Goal: Information Seeking & Learning: Learn about a topic

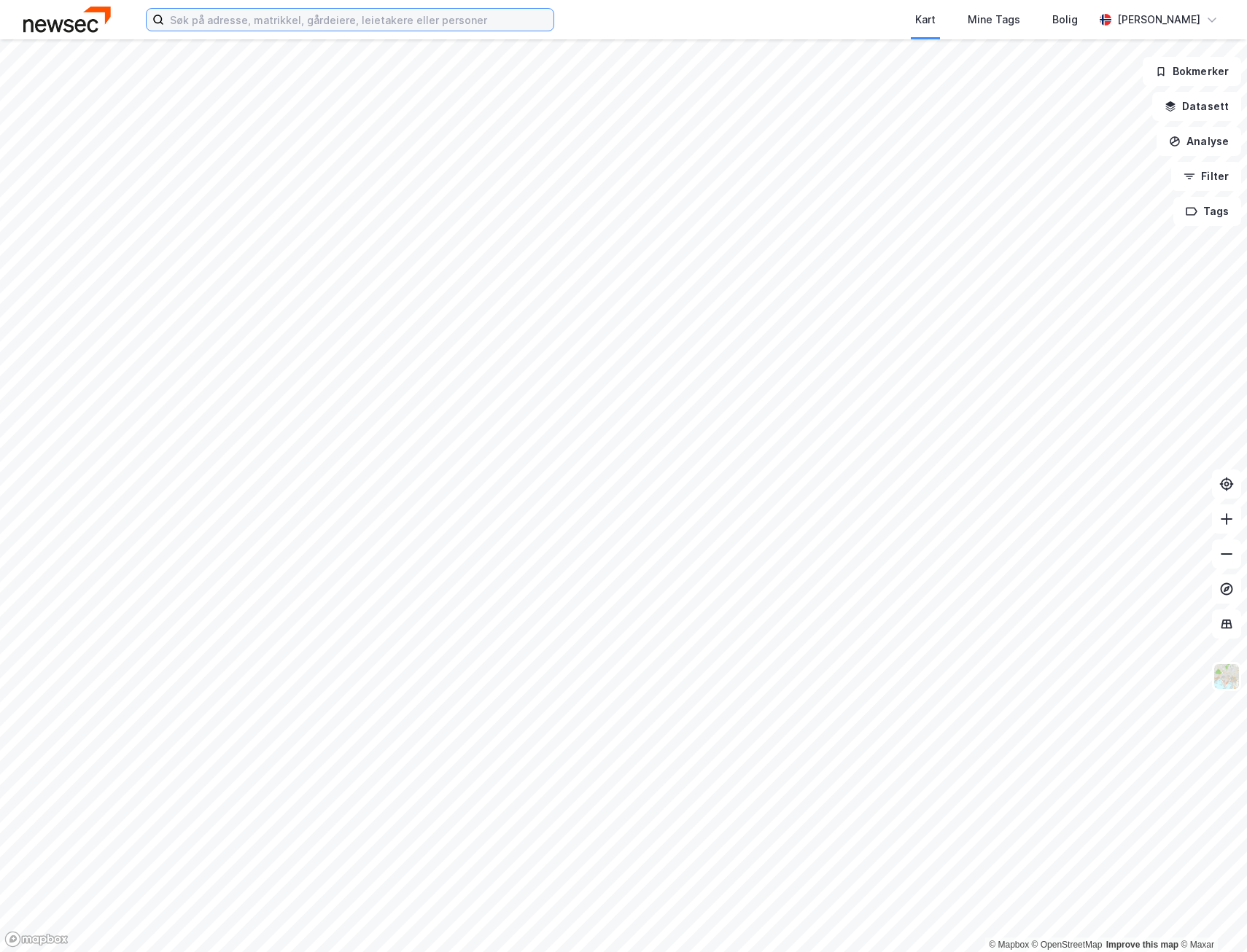
click at [307, 18] on input at bounding box center [358, 19] width 389 height 21
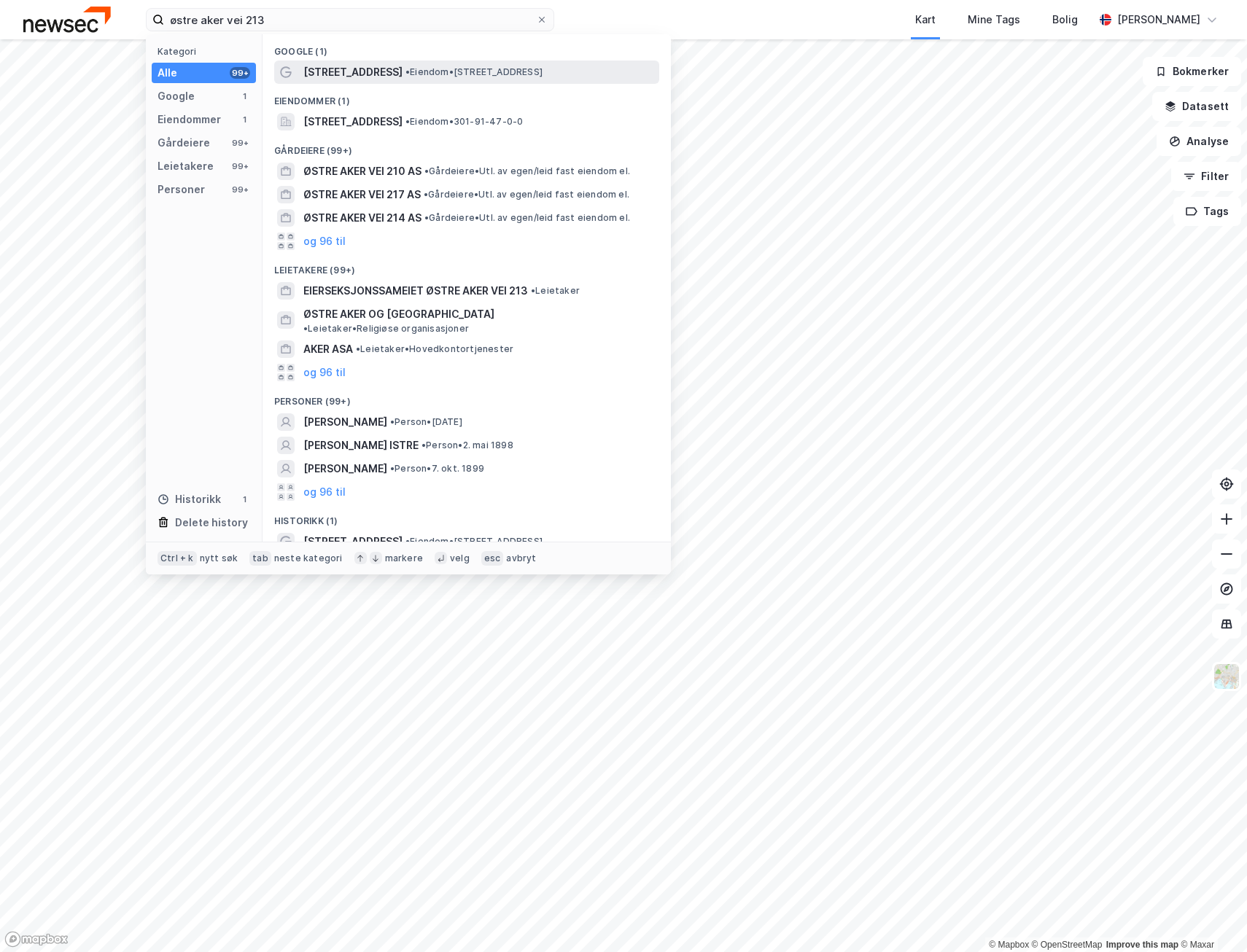
click at [405, 72] on span "•" at bounding box center [407, 72] width 4 height 11
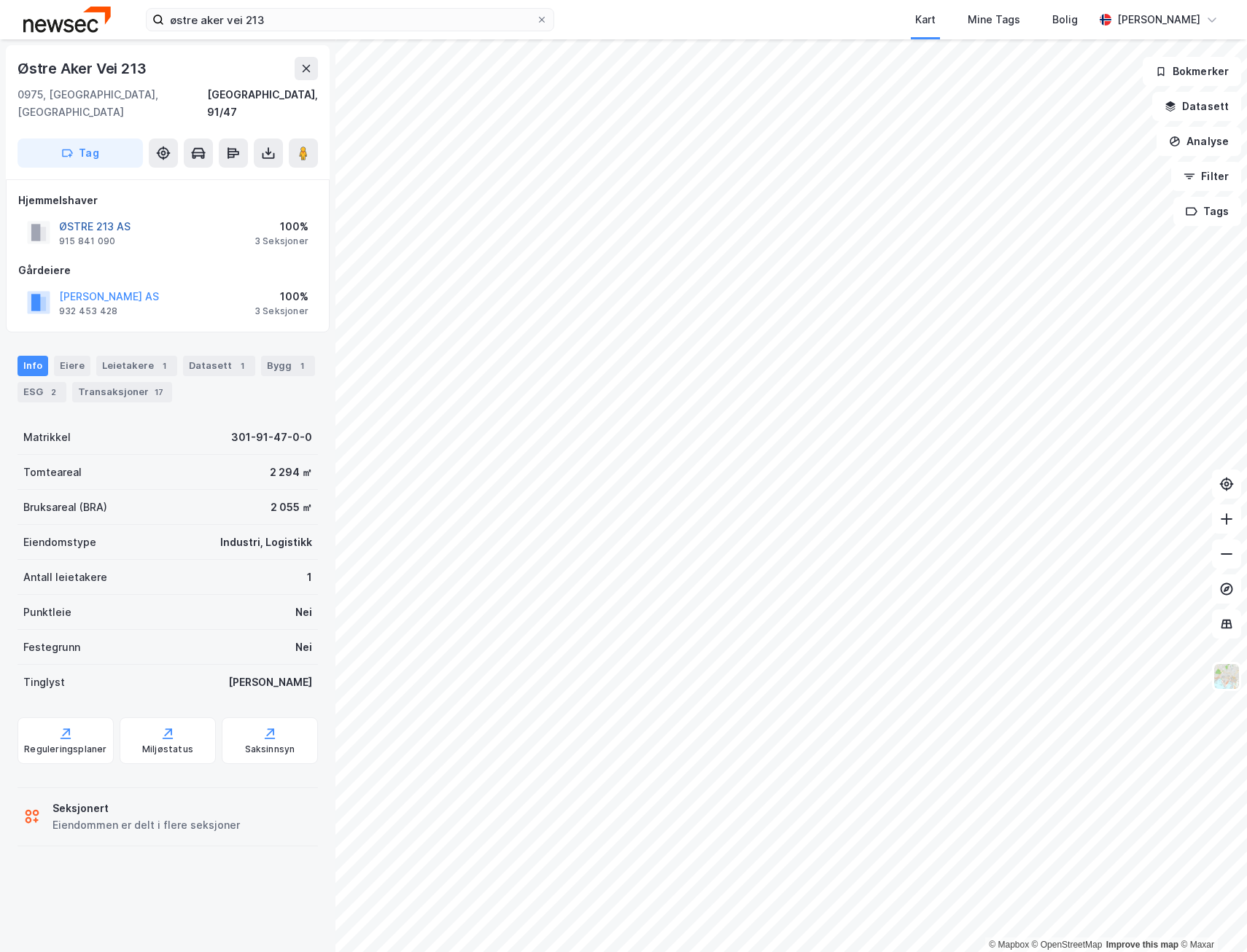
click at [0, 0] on button "ØSTRE 213 AS" at bounding box center [0, 0] width 0 height 0
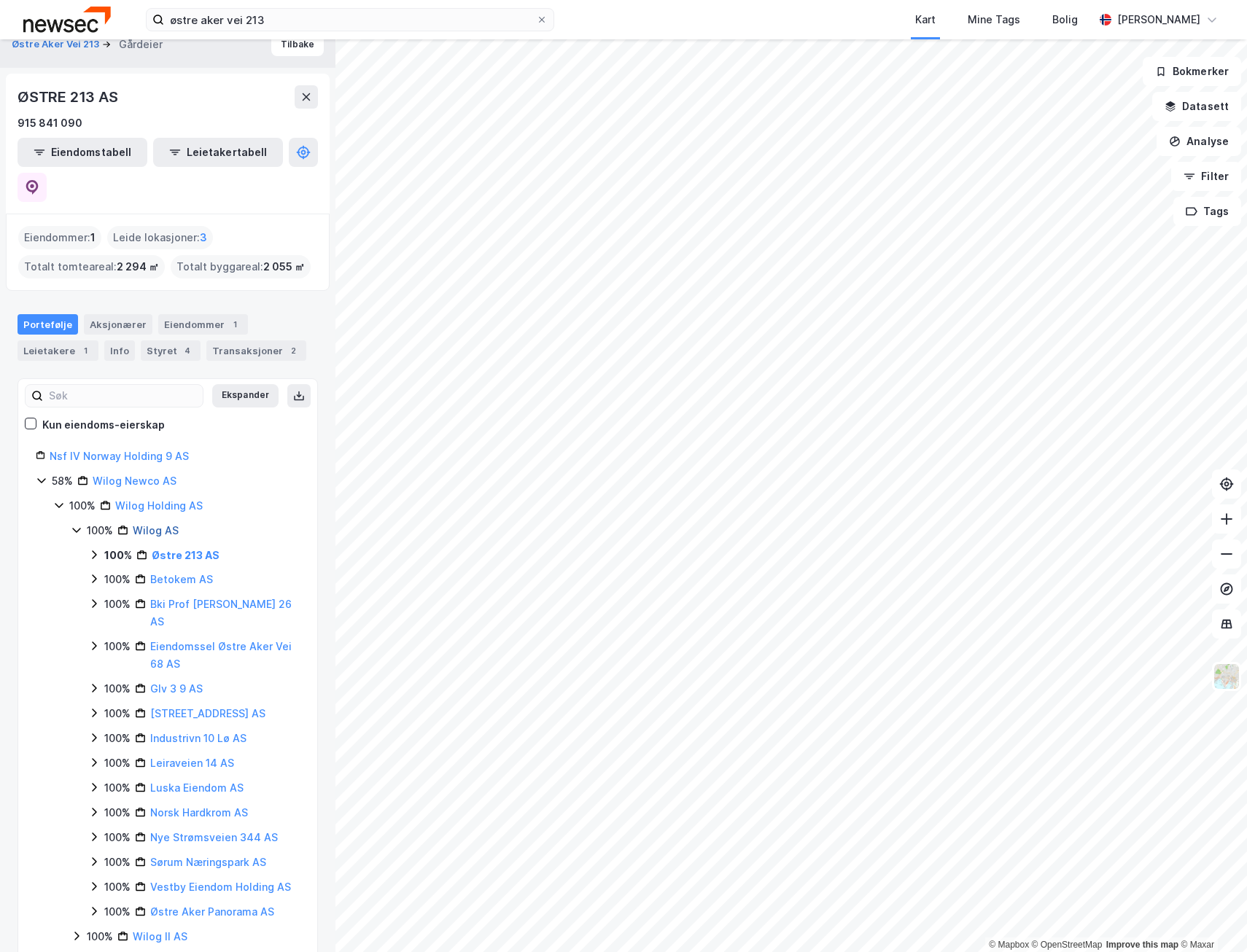
scroll to position [19, 0]
click at [181, 314] on div "Eiendommer 1" at bounding box center [203, 324] width 90 height 21
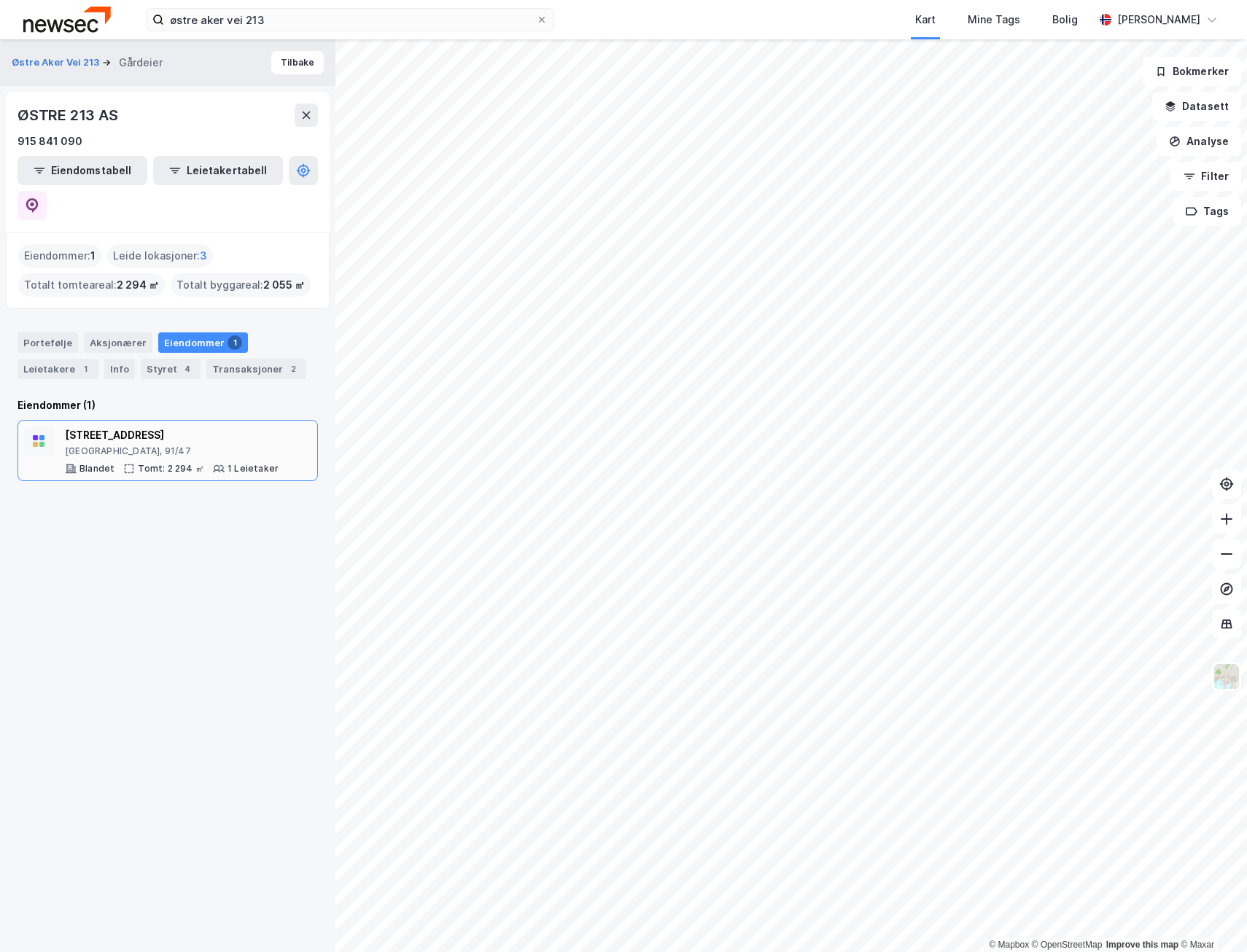
click at [106, 427] on div "[STREET_ADDRESS]" at bounding box center [172, 435] width 213 height 18
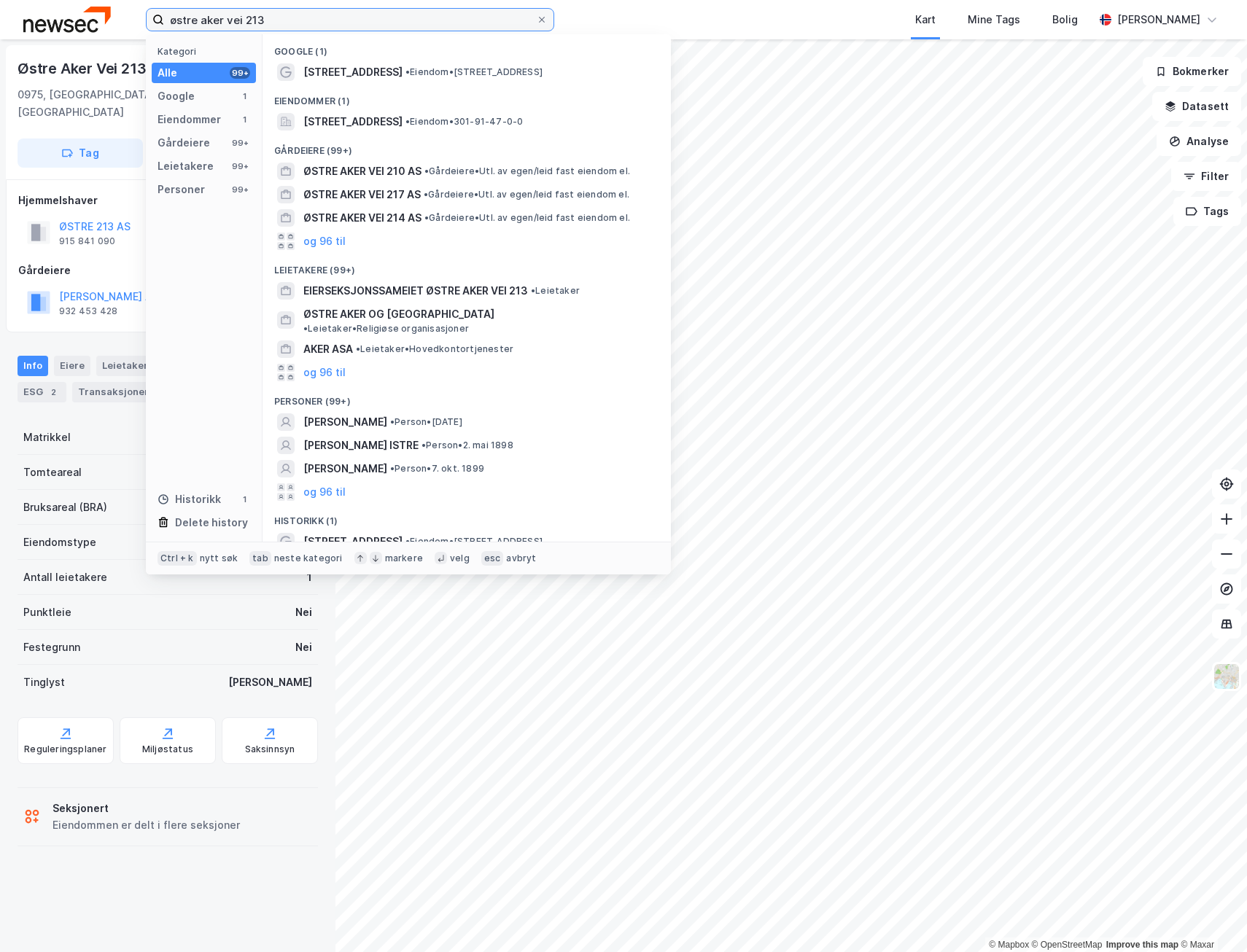
click at [277, 21] on input "østre aker vei 213" at bounding box center [350, 19] width 372 height 21
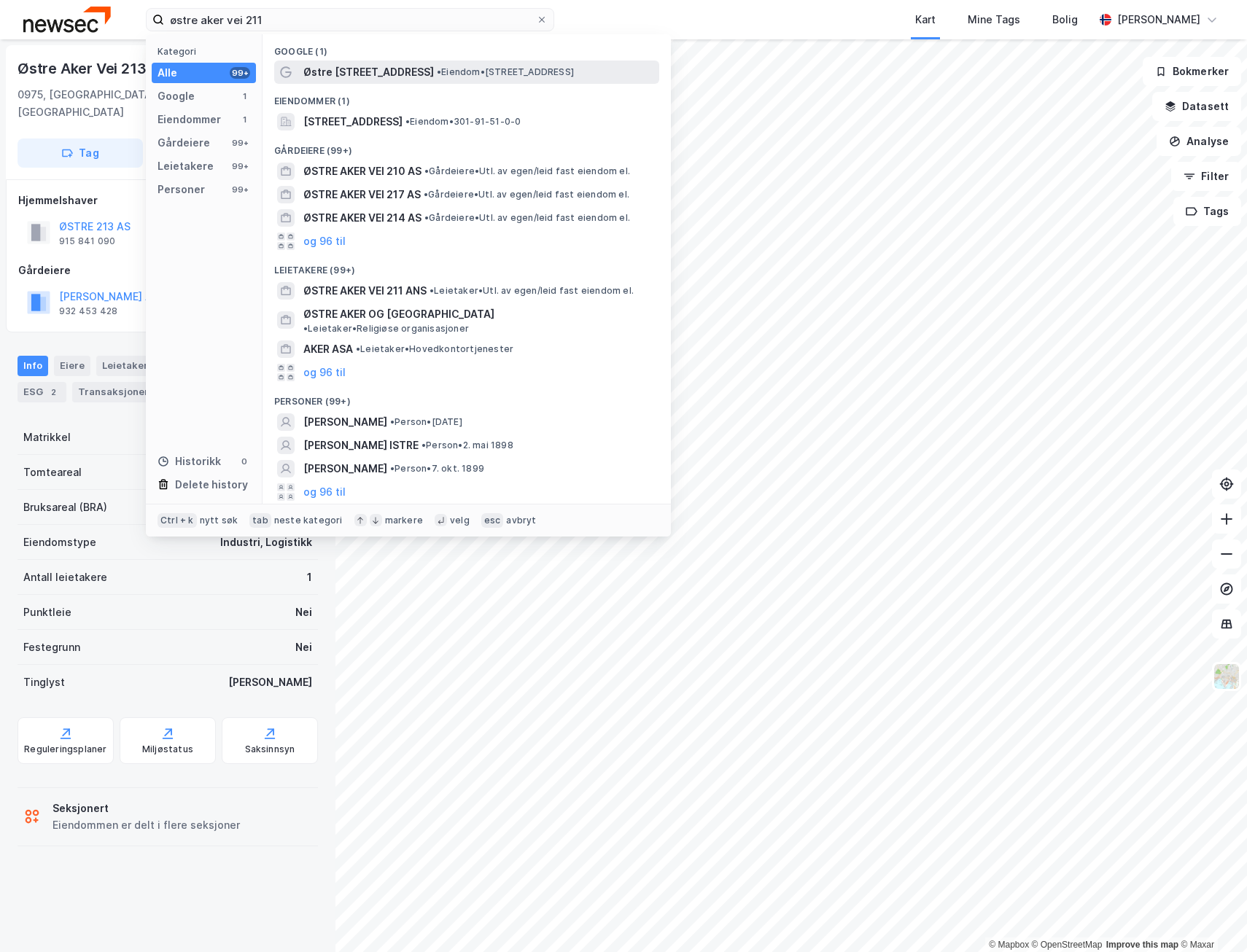
click at [337, 67] on span "Østre [STREET_ADDRESS]" at bounding box center [369, 72] width 131 height 18
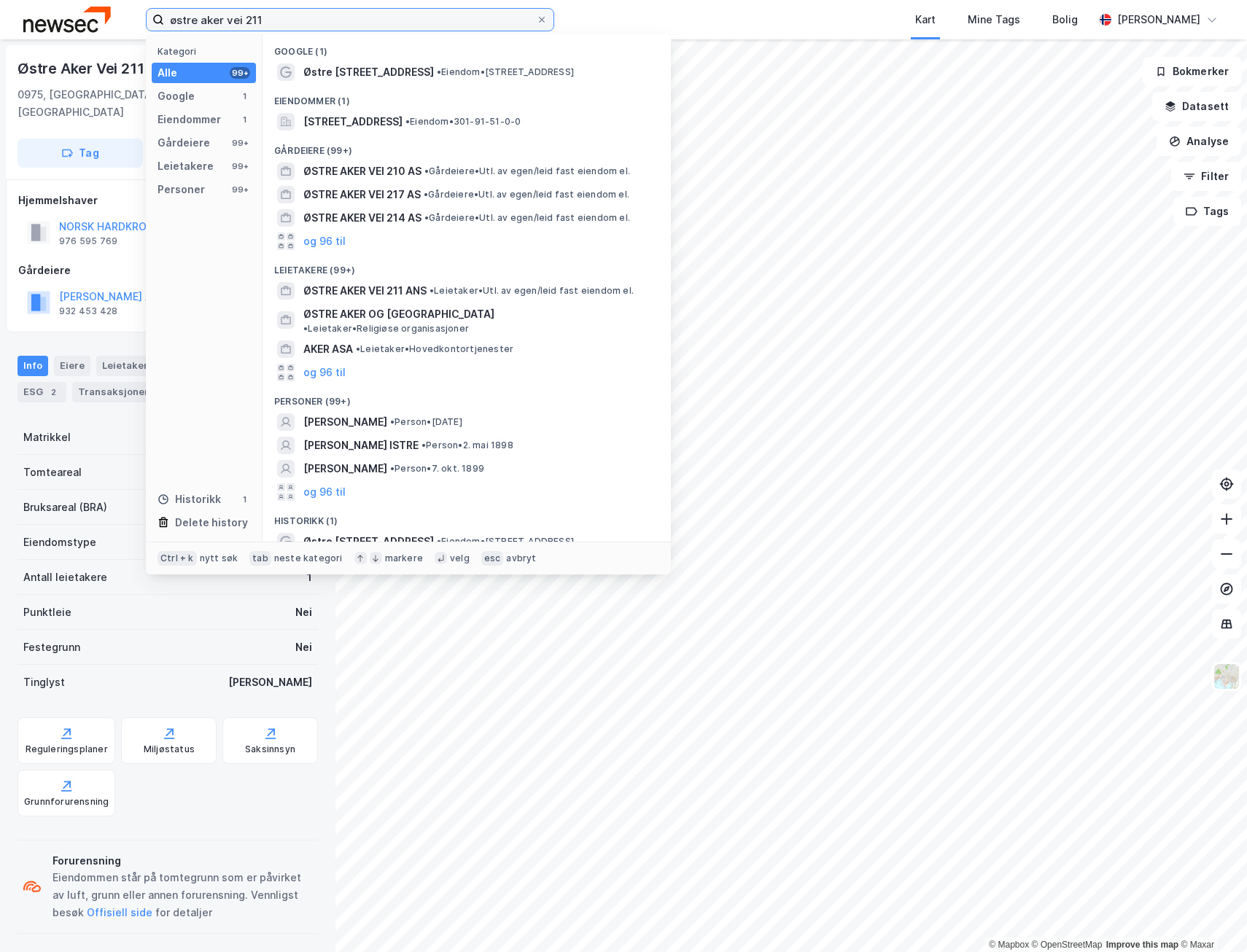
drag, startPoint x: 297, startPoint y: 21, endPoint x: 45, endPoint y: 16, distance: 252.0
click at [45, 16] on div "østre aker vei 211 Kategori Alle 99+ Google 1 Eiendommer 1 Gårdeiere 99+ Leieta…" at bounding box center [624, 19] width 1247 height 39
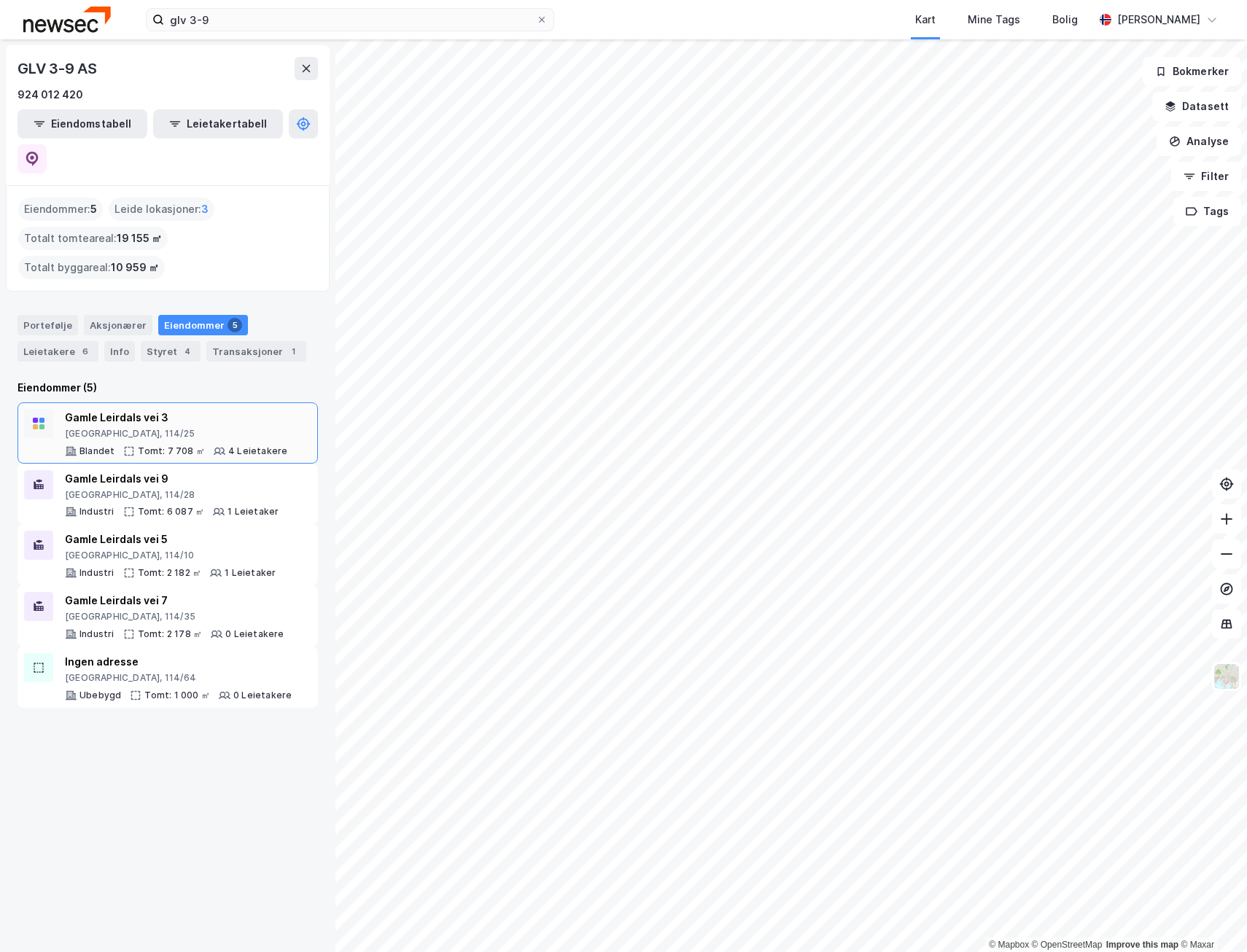
click at [154, 409] on div "Gamle Leirdals vei 3" at bounding box center [176, 418] width 222 height 18
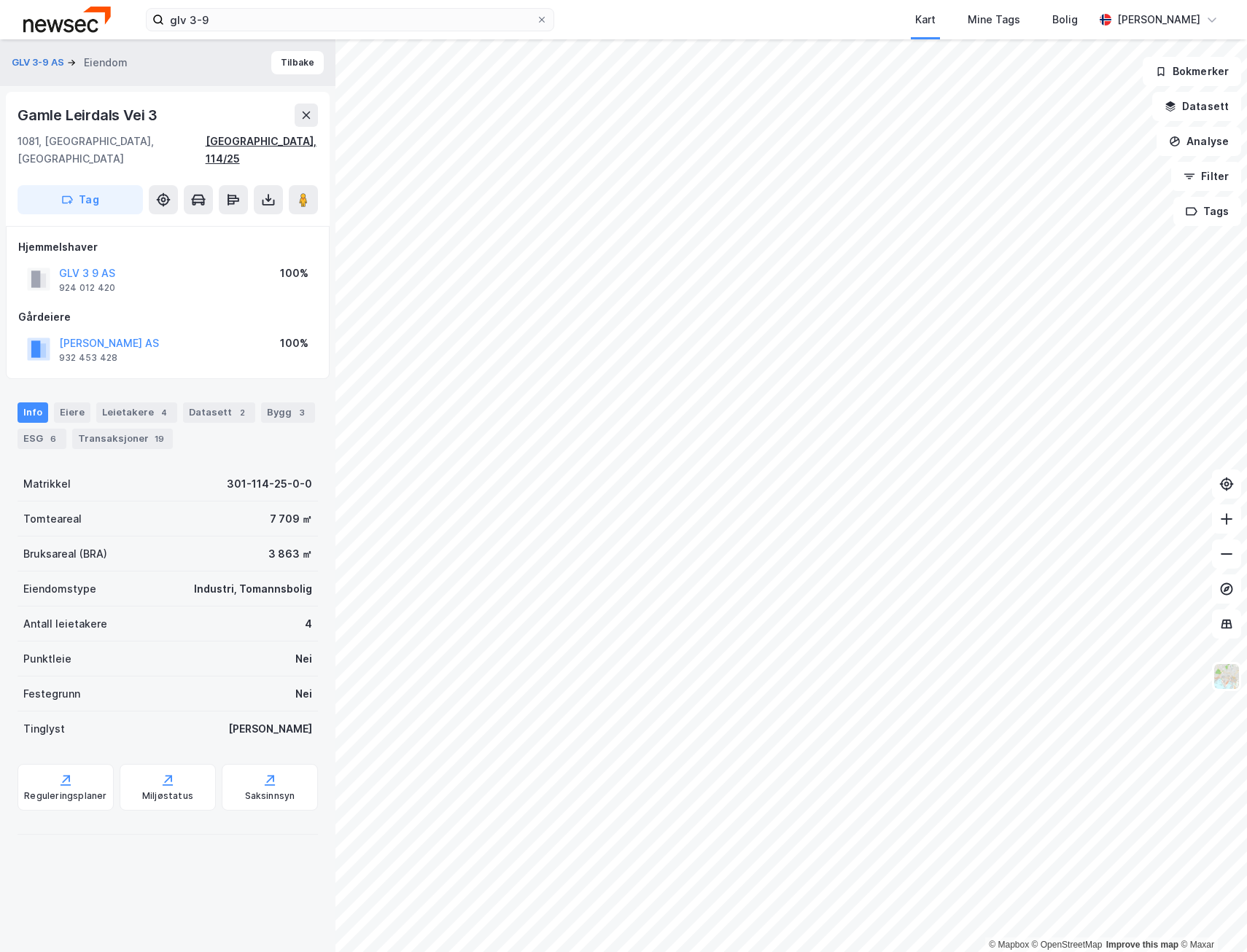
click at [299, 140] on div "[GEOGRAPHIC_DATA], 114/25" at bounding box center [261, 150] width 112 height 35
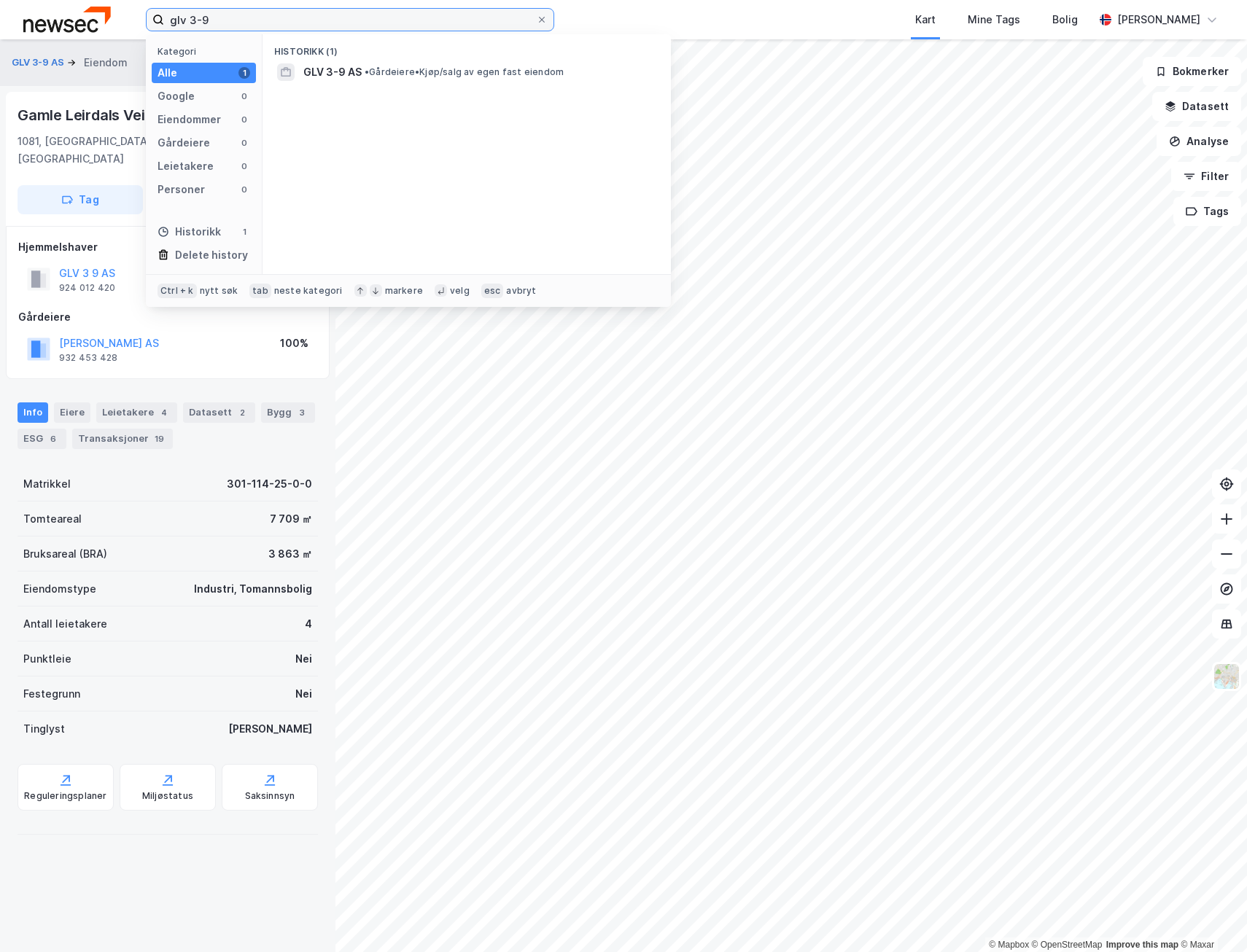
drag, startPoint x: 347, startPoint y: 16, endPoint x: 36, endPoint y: 16, distance: 311.0
click at [36, 16] on div "glv 3-9 Kategori Alle 1 Google 0 Eiendommer 0 Gårdeiere 0 Leietakere 0 Personer…" at bounding box center [624, 19] width 1247 height 39
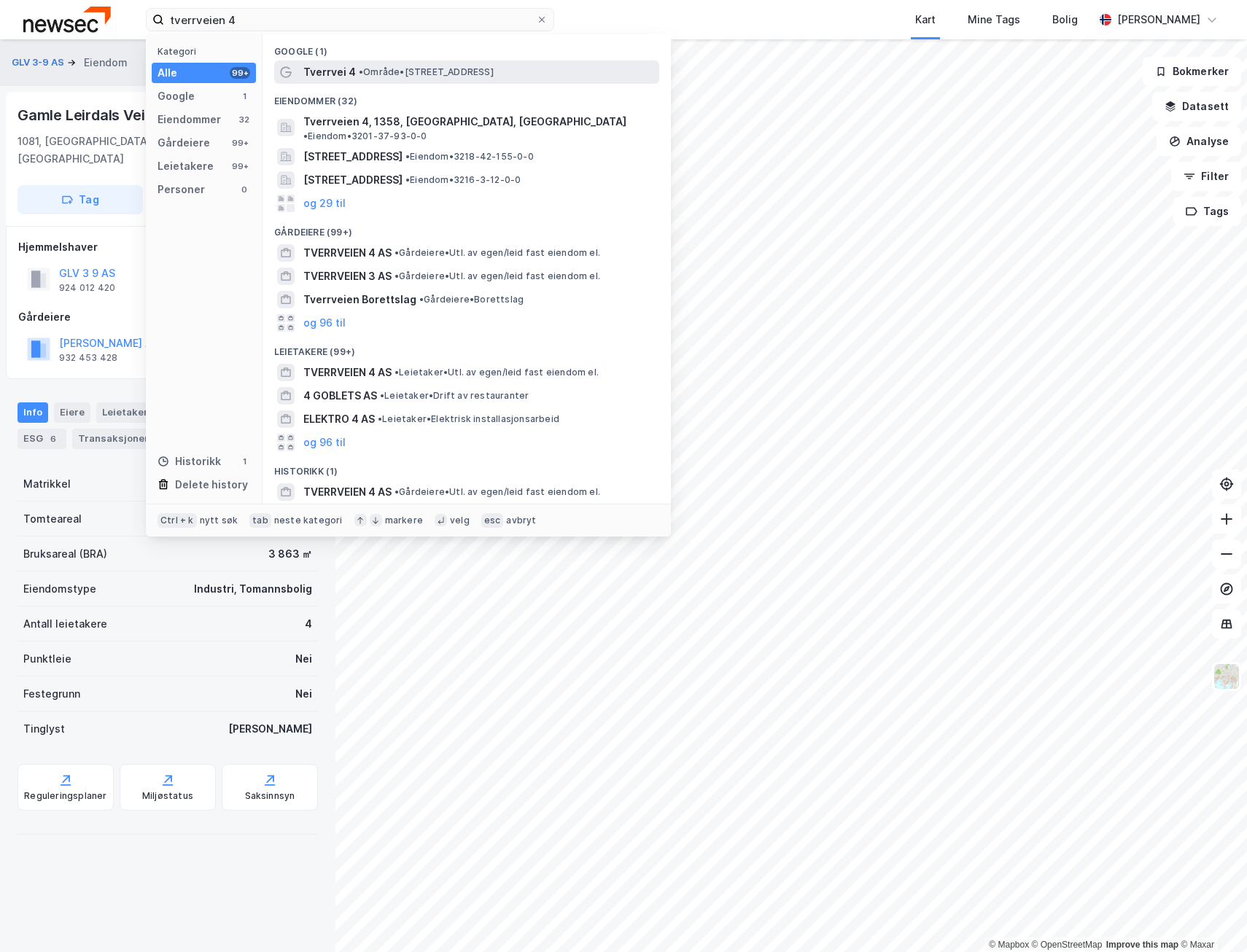
click at [363, 70] on span "•" at bounding box center [361, 72] width 4 height 11
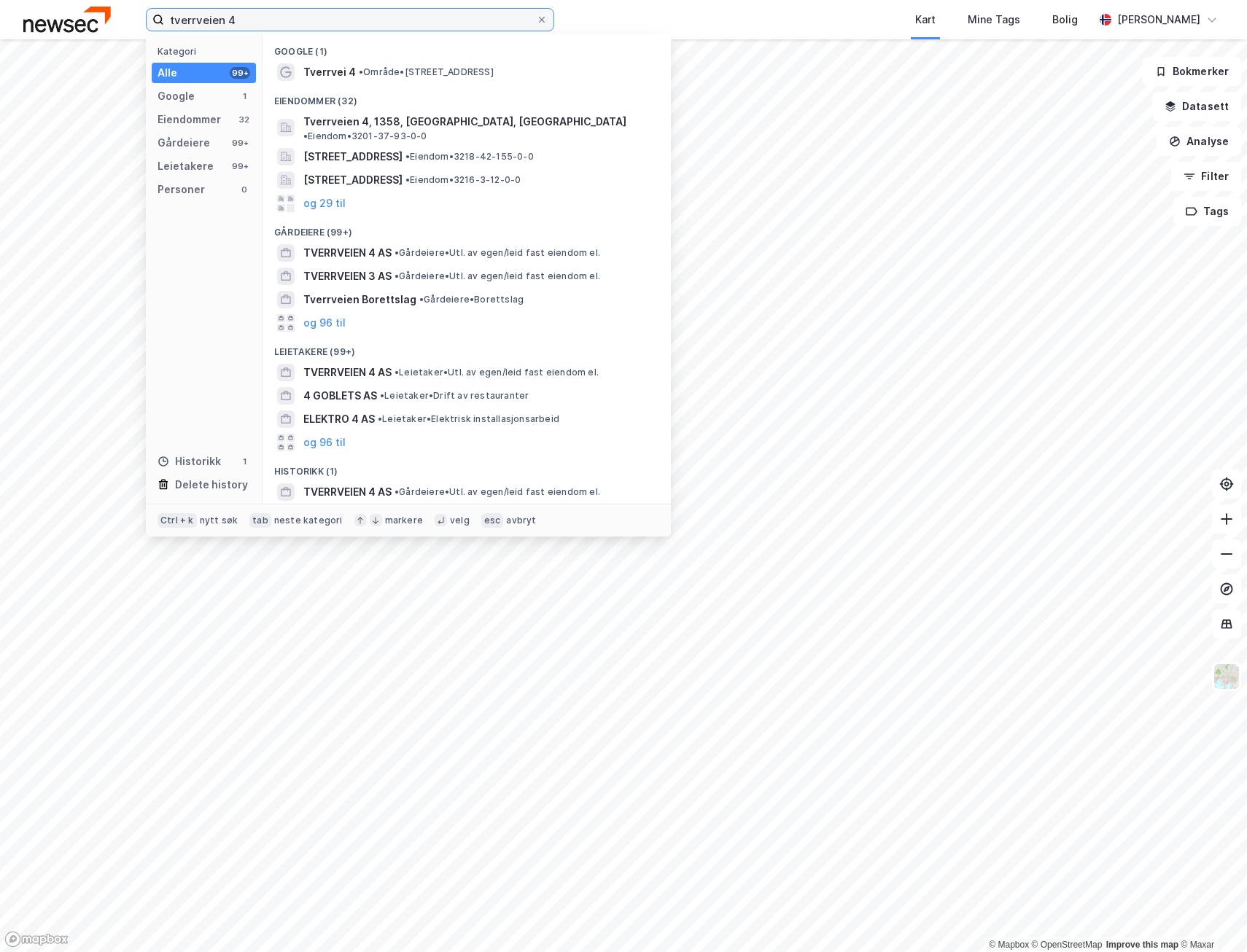
click at [290, 18] on input "tverrveien 4" at bounding box center [350, 19] width 372 height 21
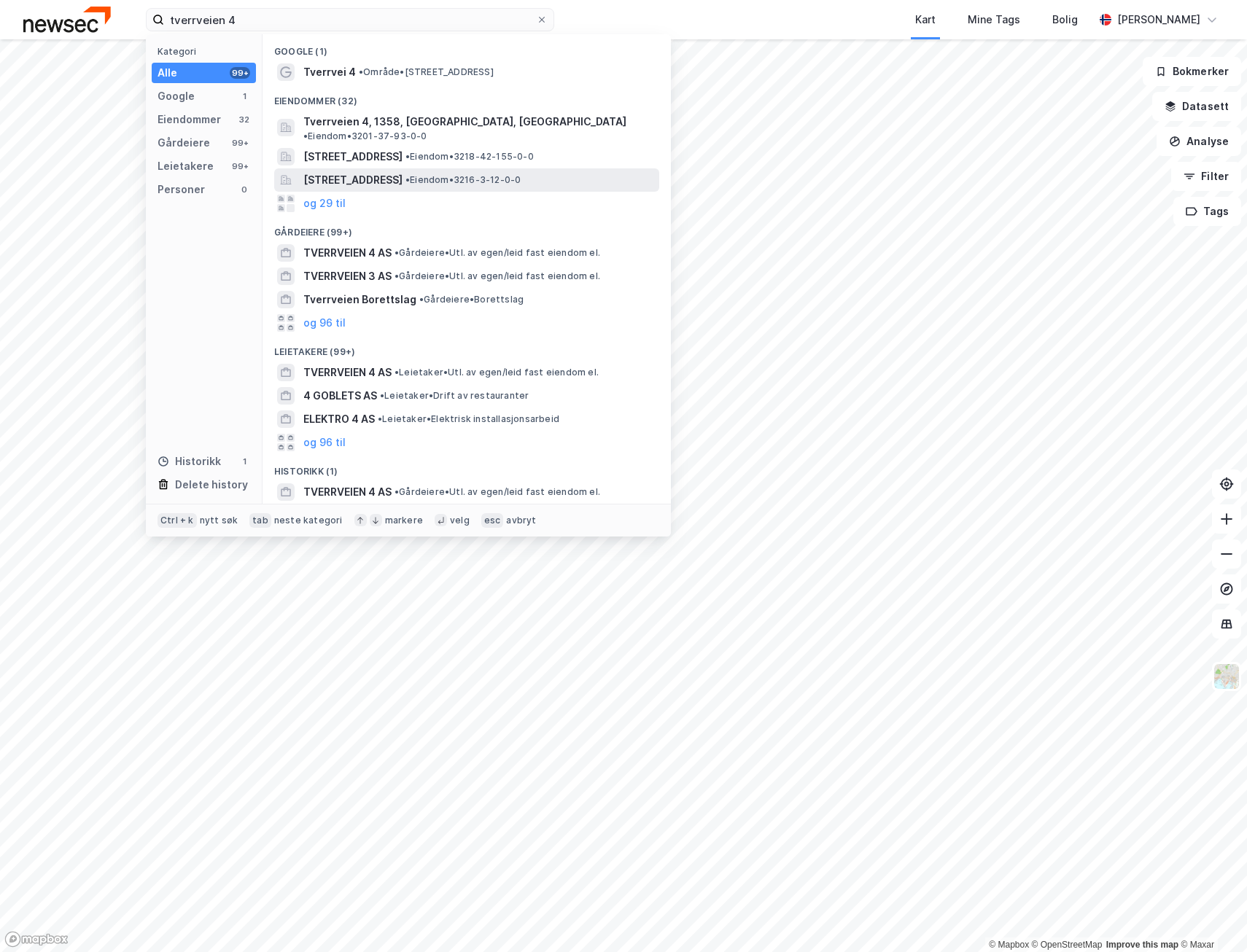
click at [402, 171] on span "[STREET_ADDRESS]" at bounding box center [353, 180] width 100 height 18
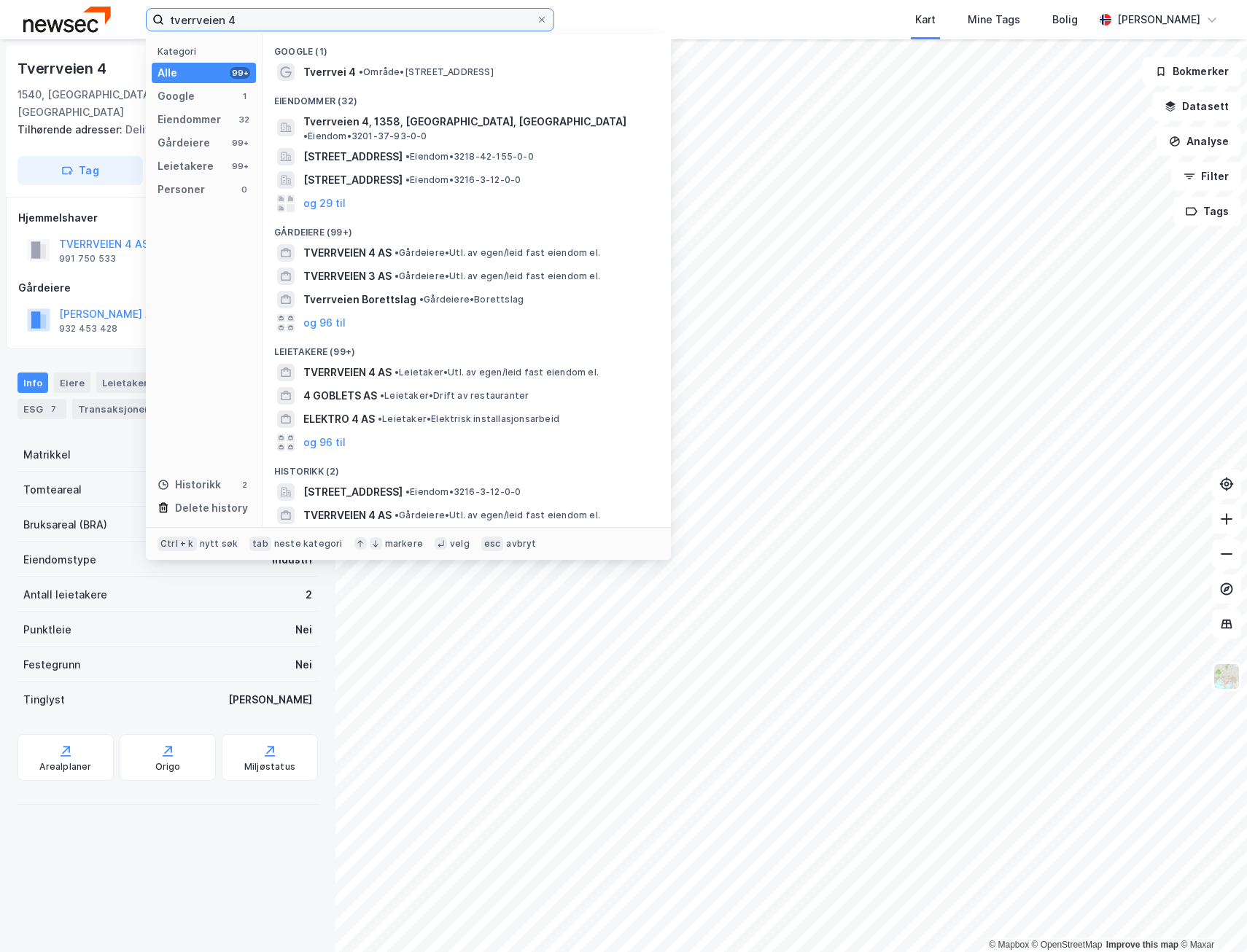
drag, startPoint x: 257, startPoint y: 21, endPoint x: -4, endPoint y: 21, distance: 261.0
click at [0, 21] on html "tverrveien 4 Kategori Alle 99+ Google 1 Eiendommer 32 Gårdeiere 99+ Leietakere …" at bounding box center [624, 476] width 1247 height 952
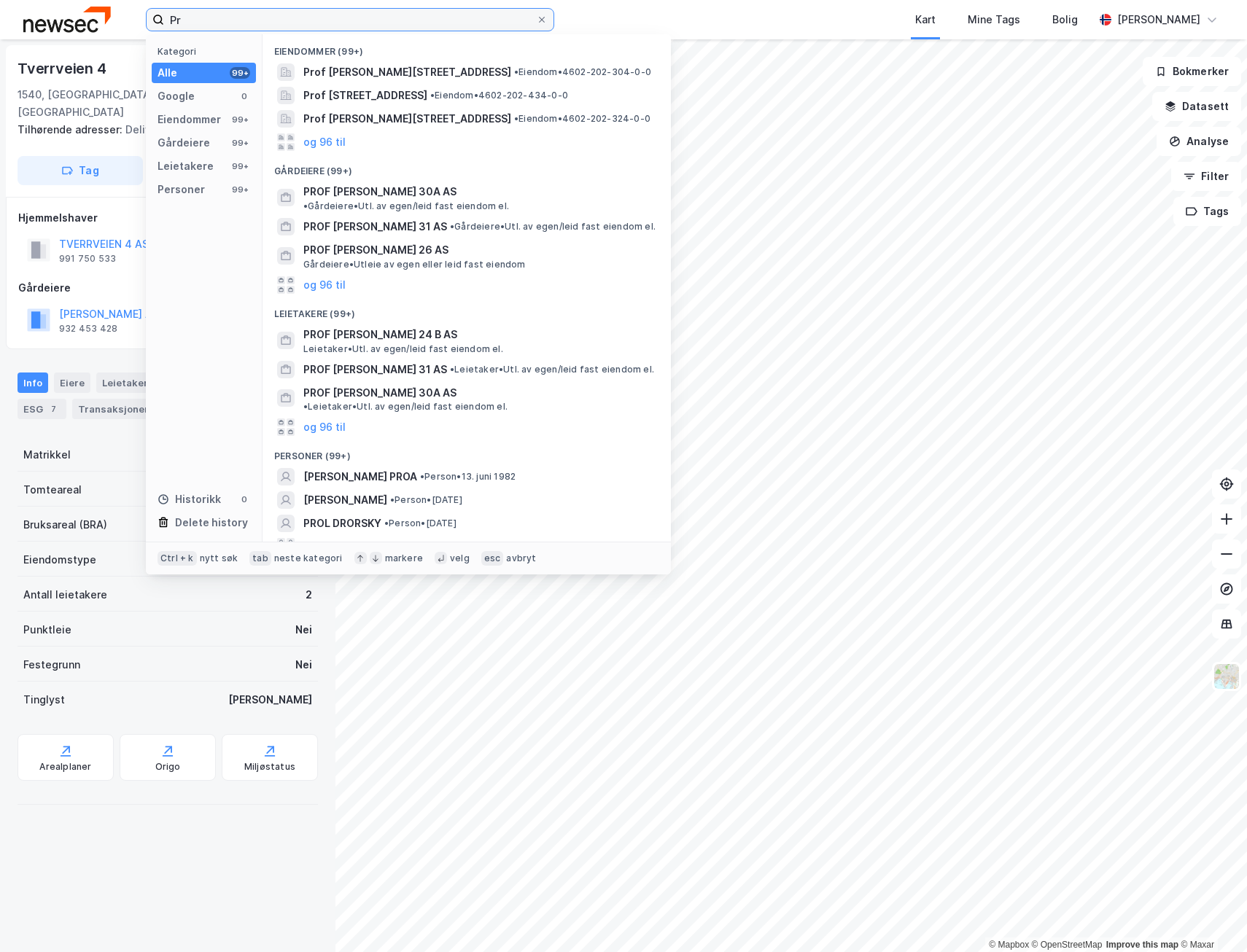
type input "P"
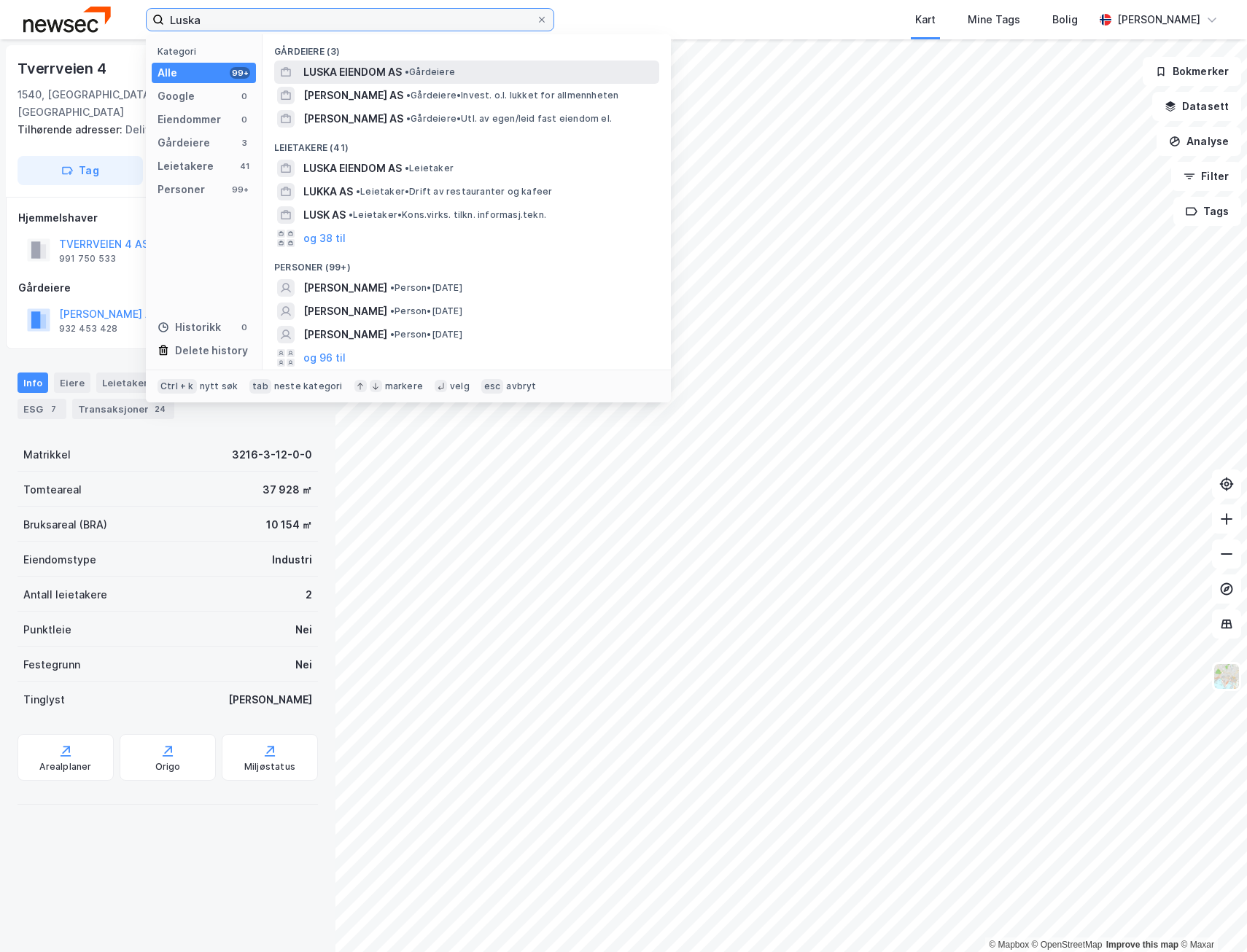
type input "Luska"
click at [336, 72] on span "LUSKA EIENDOM AS" at bounding box center [353, 72] width 99 height 18
